Goal: Find specific page/section

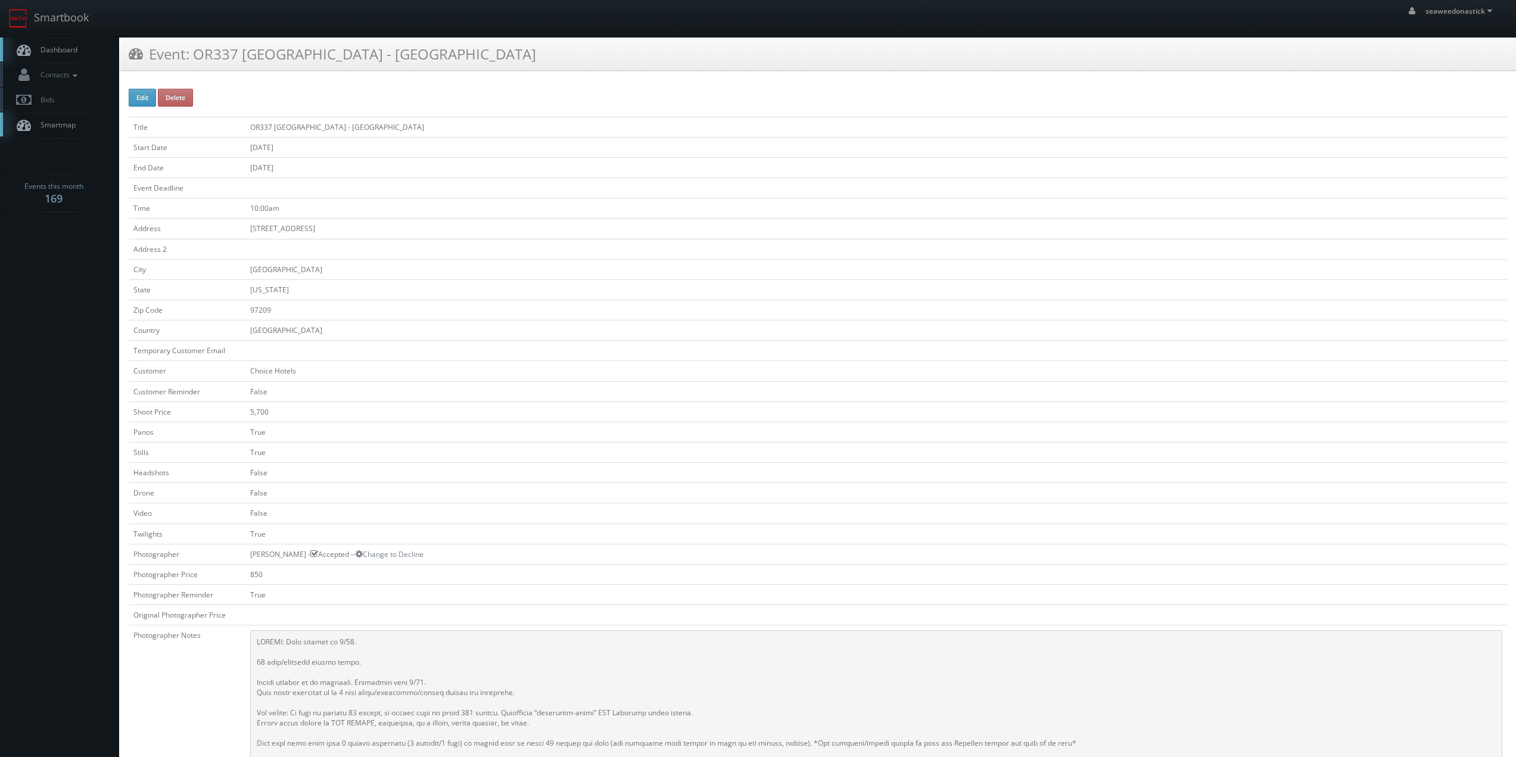
click at [45, 42] on link "Dashboard" at bounding box center [59, 50] width 119 height 24
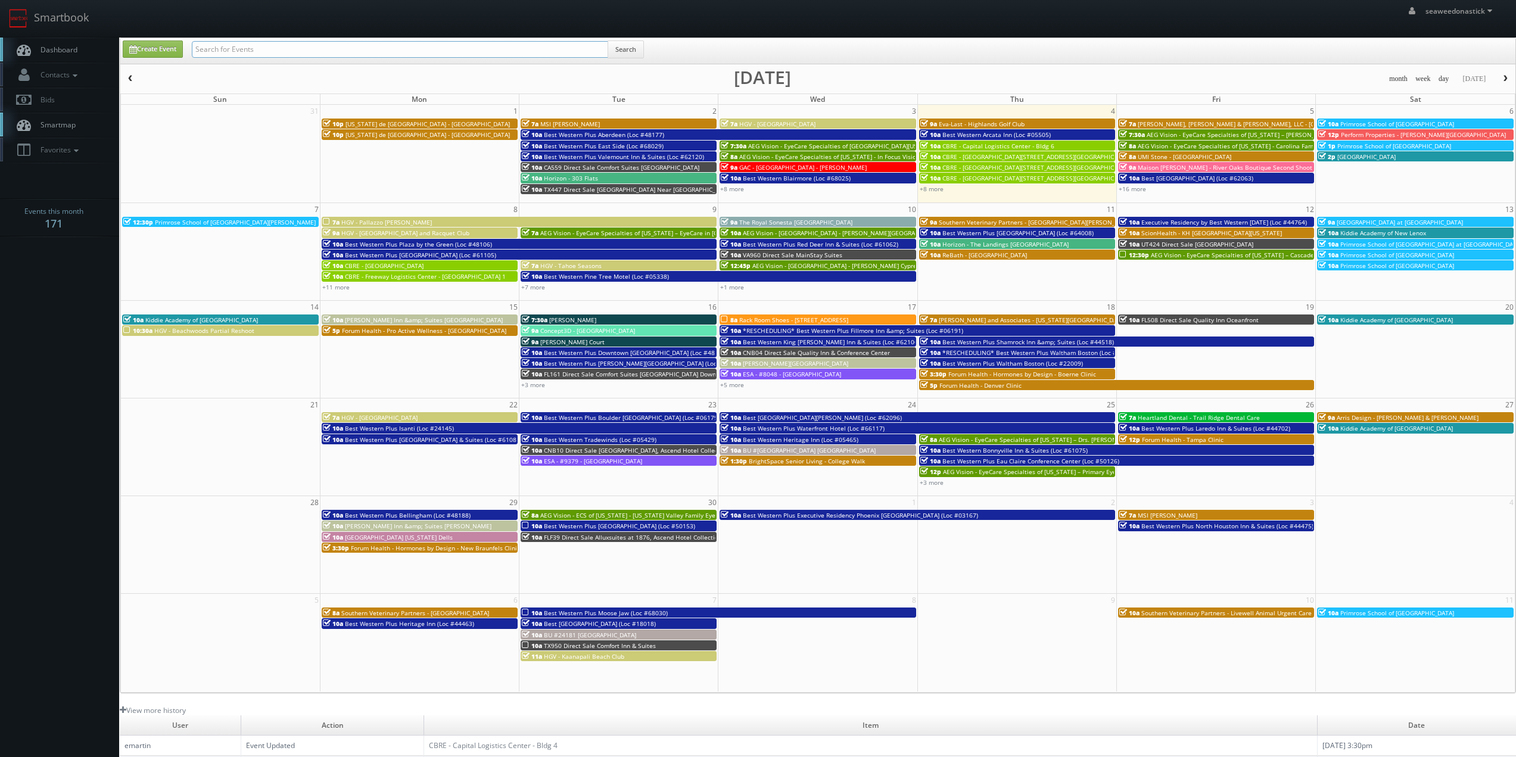
click at [263, 41] on input "text" at bounding box center [400, 49] width 416 height 17
type input "texas de brazil"
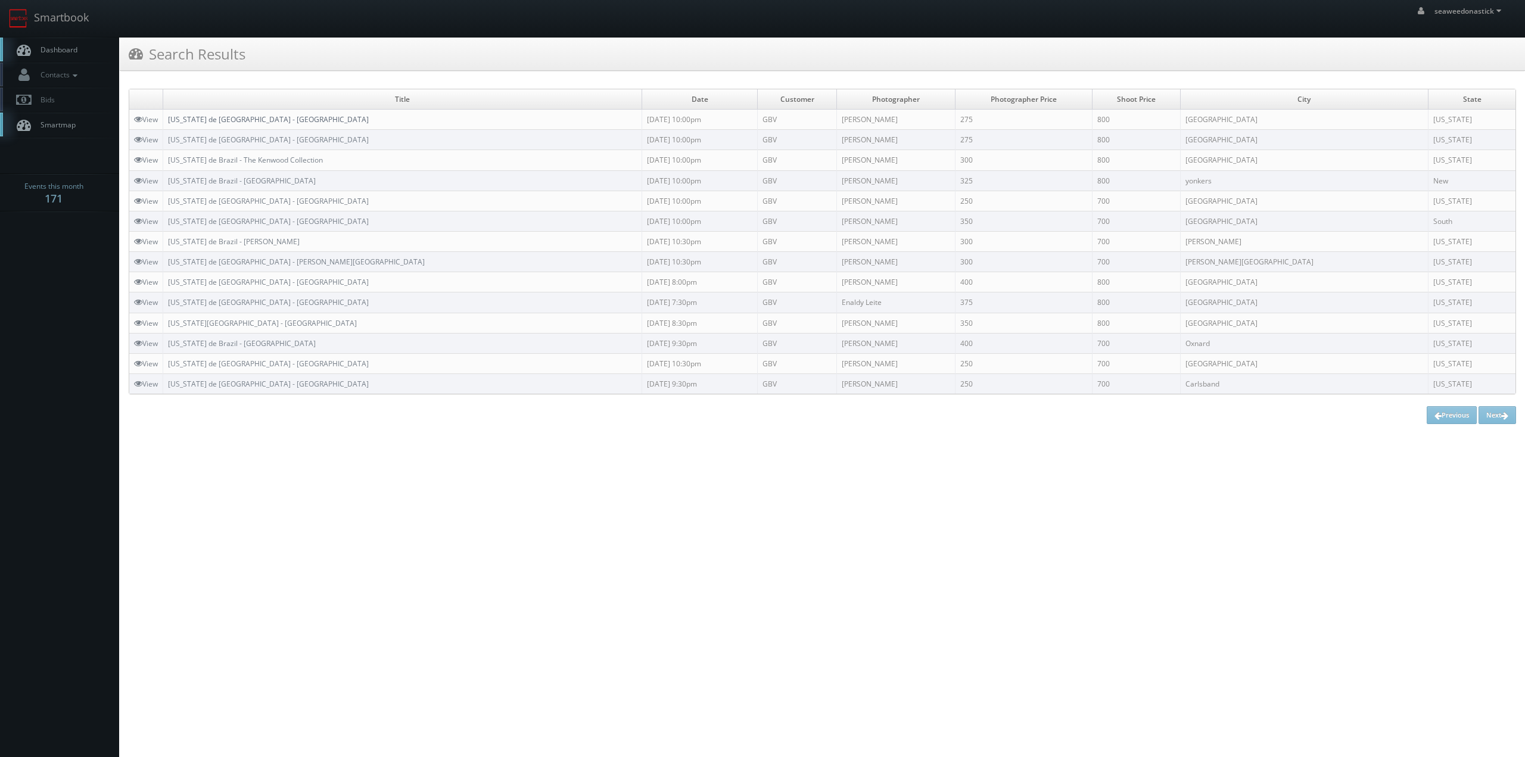
click at [232, 118] on link "Texas de Brazil - Memphis" at bounding box center [268, 119] width 201 height 10
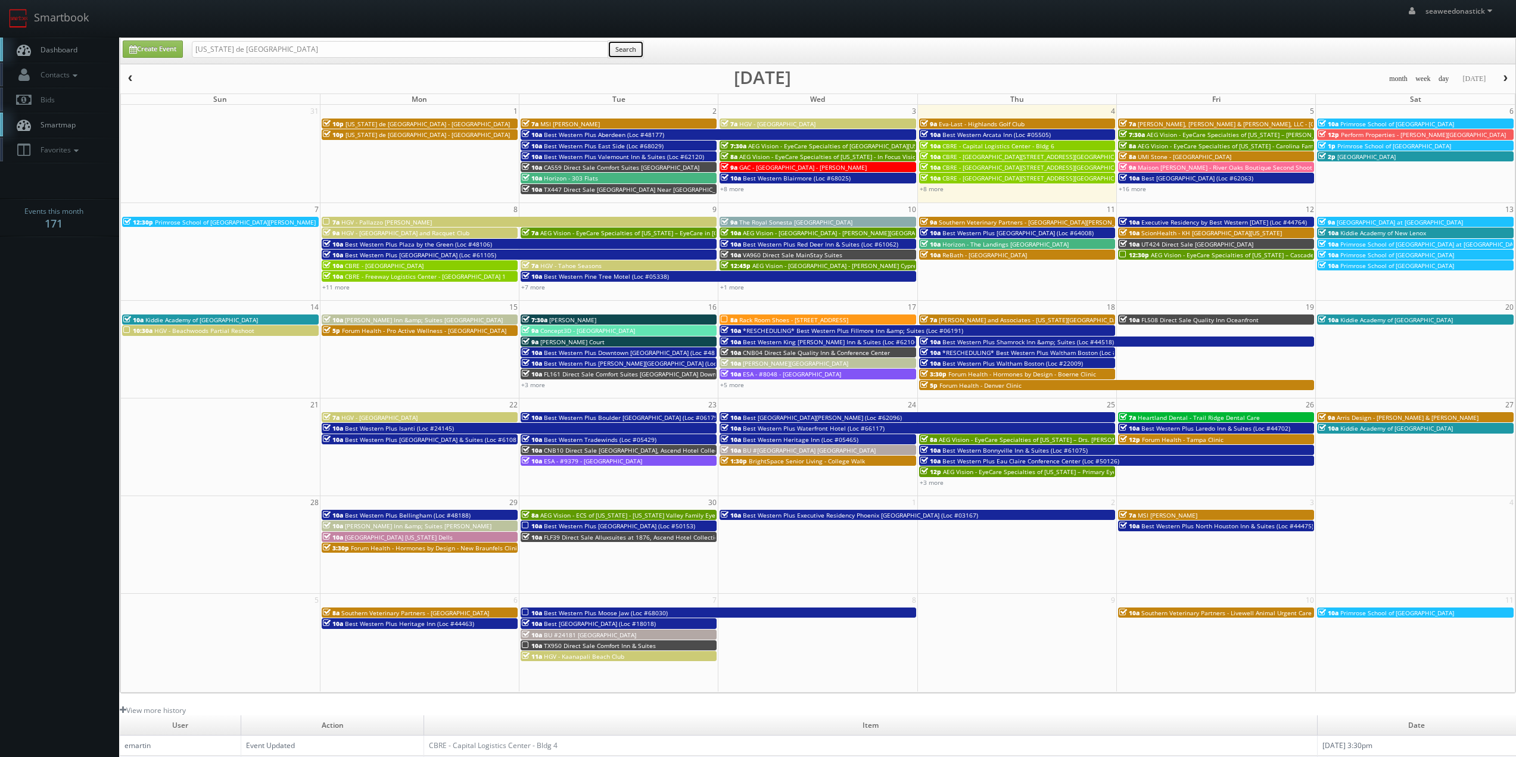
click at [621, 50] on button "Search" at bounding box center [625, 49] width 36 height 18
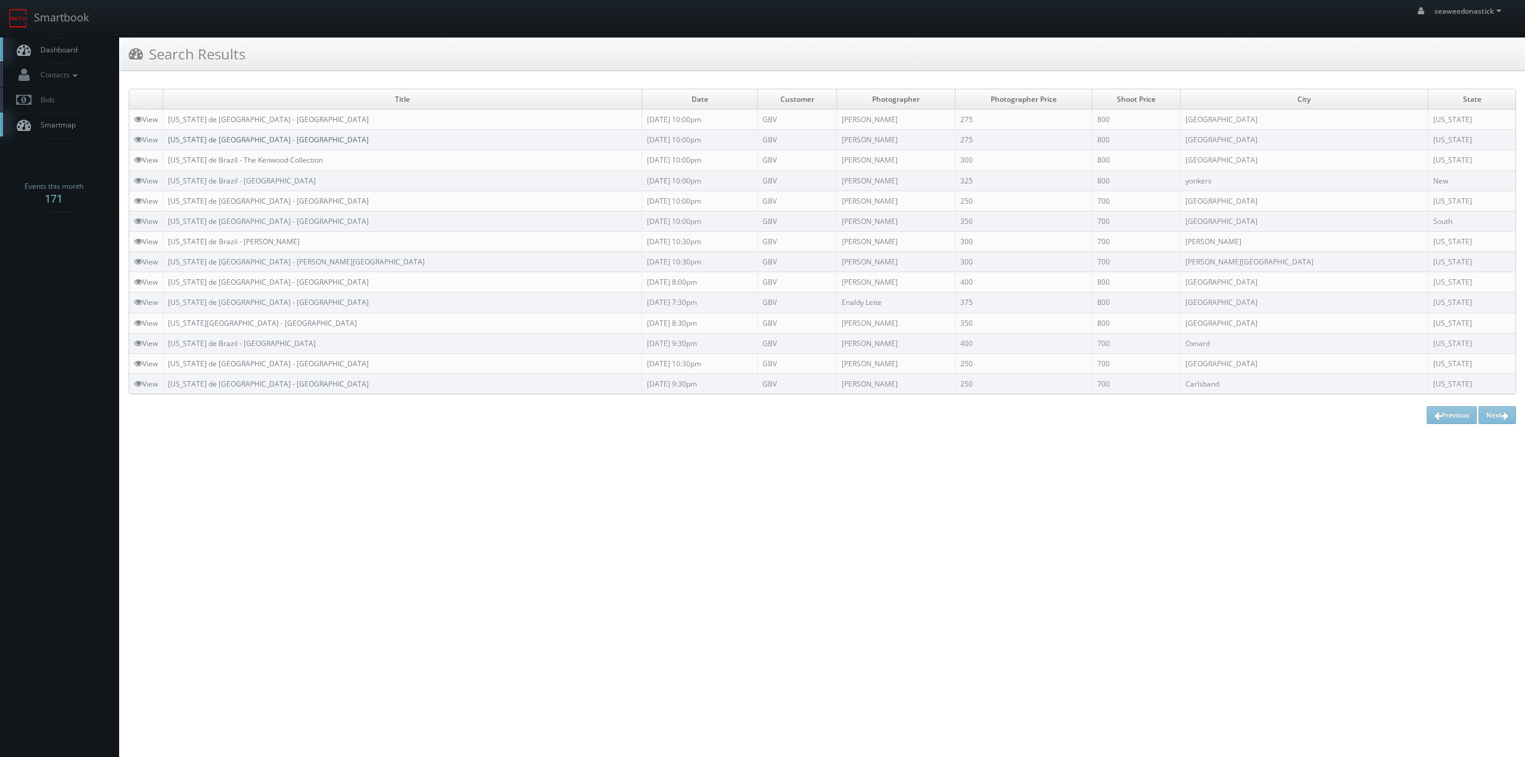
click at [219, 136] on link "[US_STATE] de [GEOGRAPHIC_DATA] - [GEOGRAPHIC_DATA]" at bounding box center [268, 140] width 201 height 10
